Goal: Find specific page/section: Locate a particular part of the current website

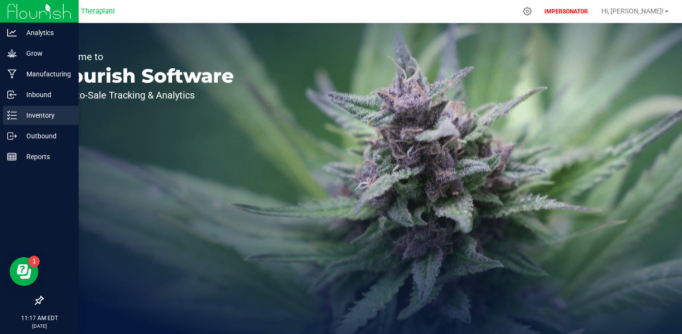
click at [29, 121] on div "Inventory" at bounding box center [41, 115] width 76 height 19
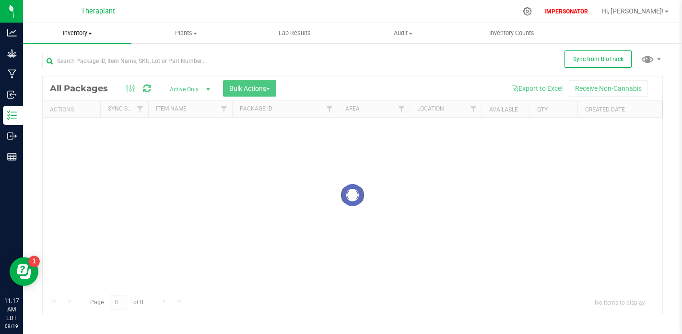
click at [78, 37] on span "Inventory" at bounding box center [77, 33] width 108 height 9
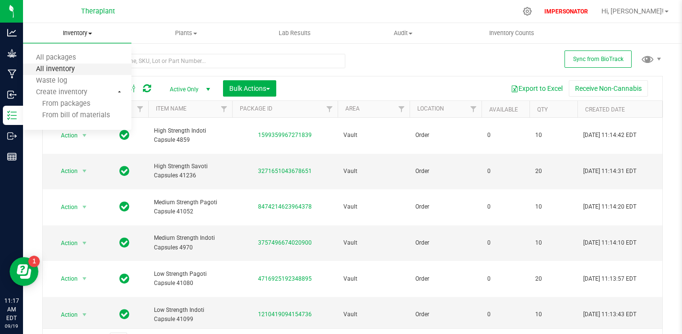
click at [64, 67] on span "All inventory" at bounding box center [55, 69] width 65 height 8
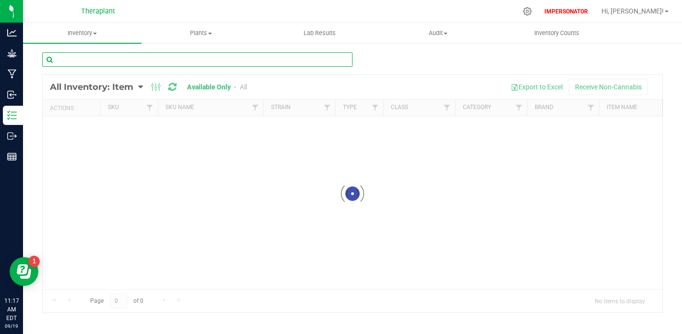
click at [103, 57] on input "text" at bounding box center [197, 59] width 310 height 14
paste input "C0040000962-CC"
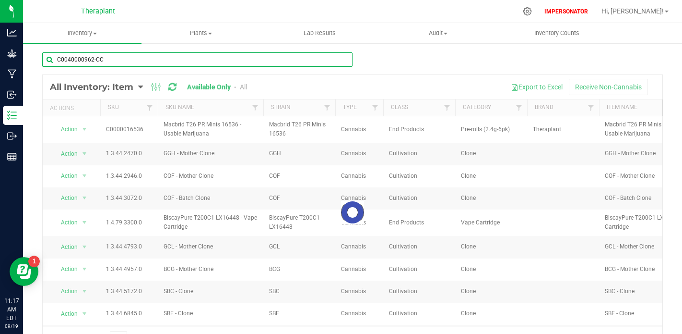
type input "C0040000962-CC"
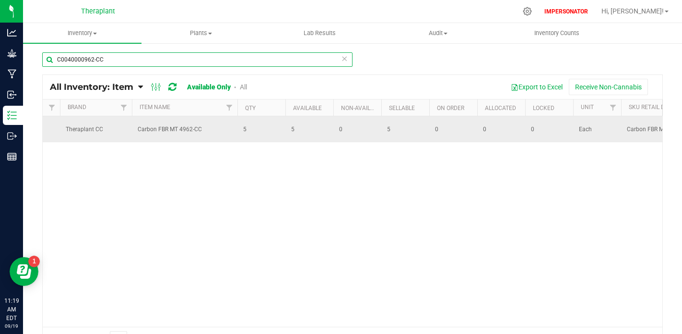
scroll to position [0, 481]
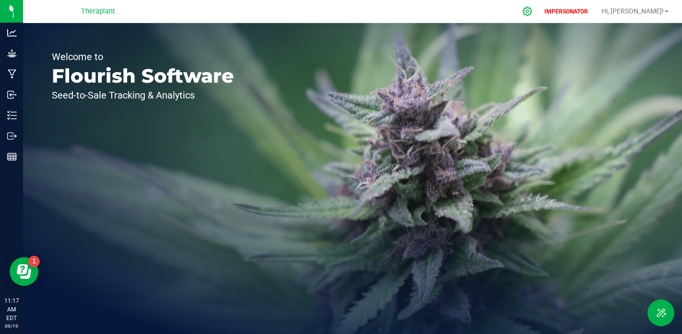
click at [533, 10] on icon at bounding box center [528, 11] width 10 height 10
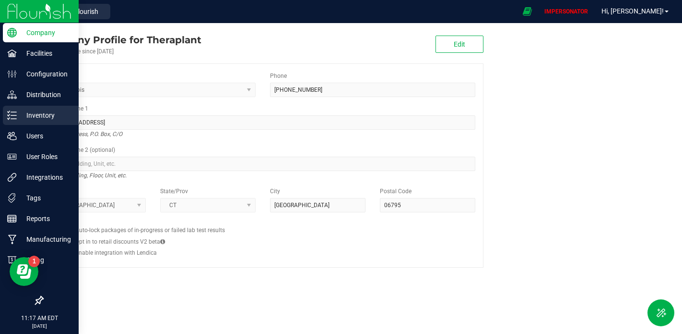
click at [12, 116] on icon at bounding box center [12, 115] width 10 height 10
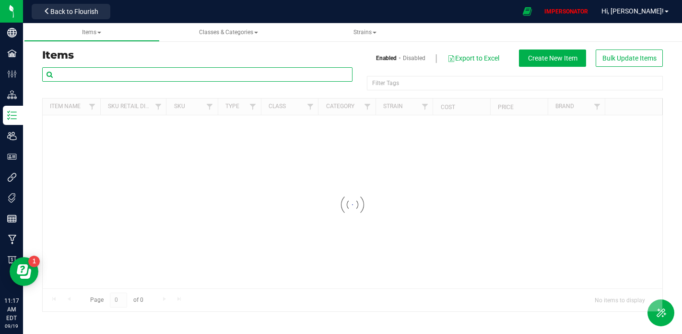
click at [165, 75] on input "text" at bounding box center [197, 74] width 310 height 14
paste input "C0040000962-CC"
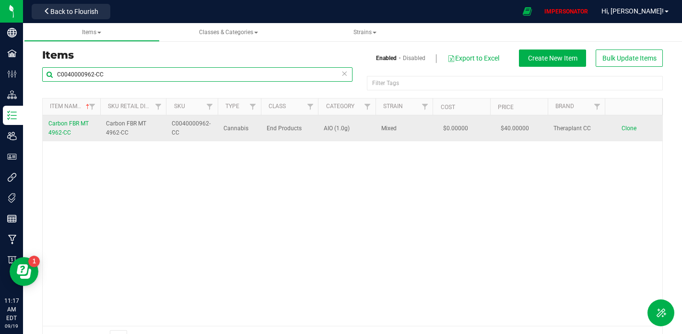
type input "C0040000962-CC"
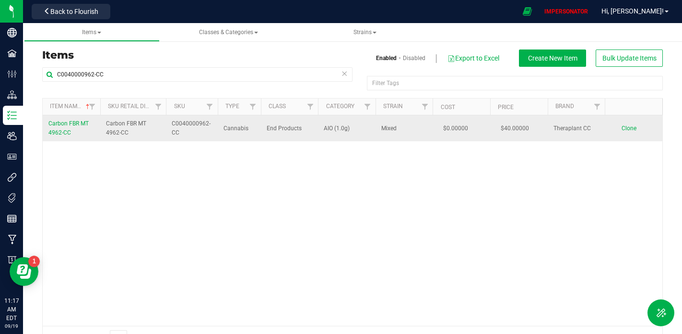
click at [58, 125] on span "Carbon FBR MT 4962-CC" at bounding box center [68, 128] width 40 height 16
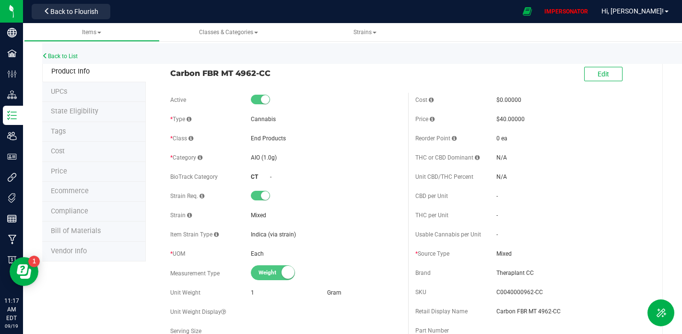
drag, startPoint x: 170, startPoint y: 72, endPoint x: 298, endPoint y: 73, distance: 127.2
click at [298, 73] on span "Carbon FBR MT 4962-CC" at bounding box center [285, 73] width 231 height 12
copy span "Carbon FBR MT 4962-CC"
